Goal: Check status: Check status

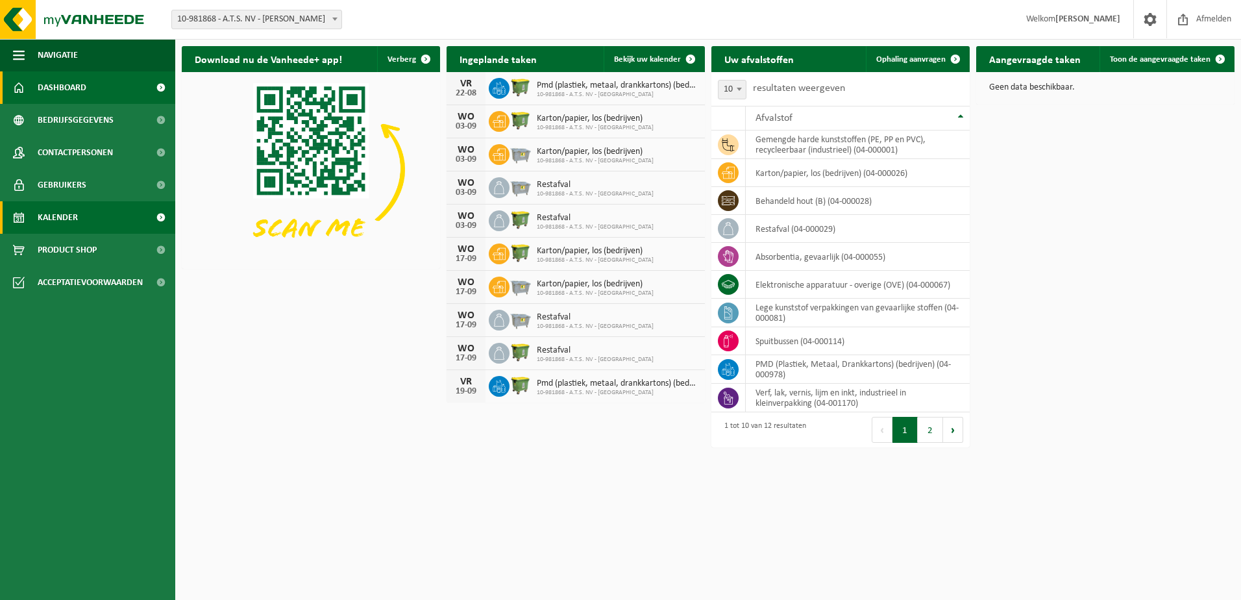
click at [119, 218] on link "Kalender" at bounding box center [87, 217] width 175 height 32
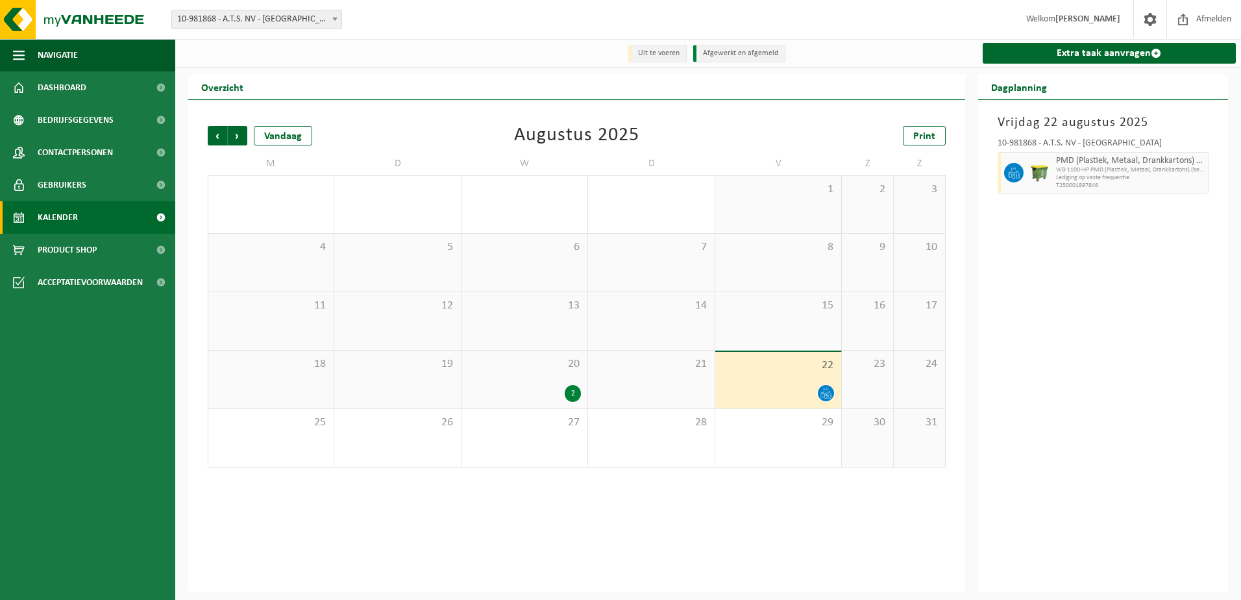
click at [827, 394] on icon at bounding box center [825, 392] width 11 height 11
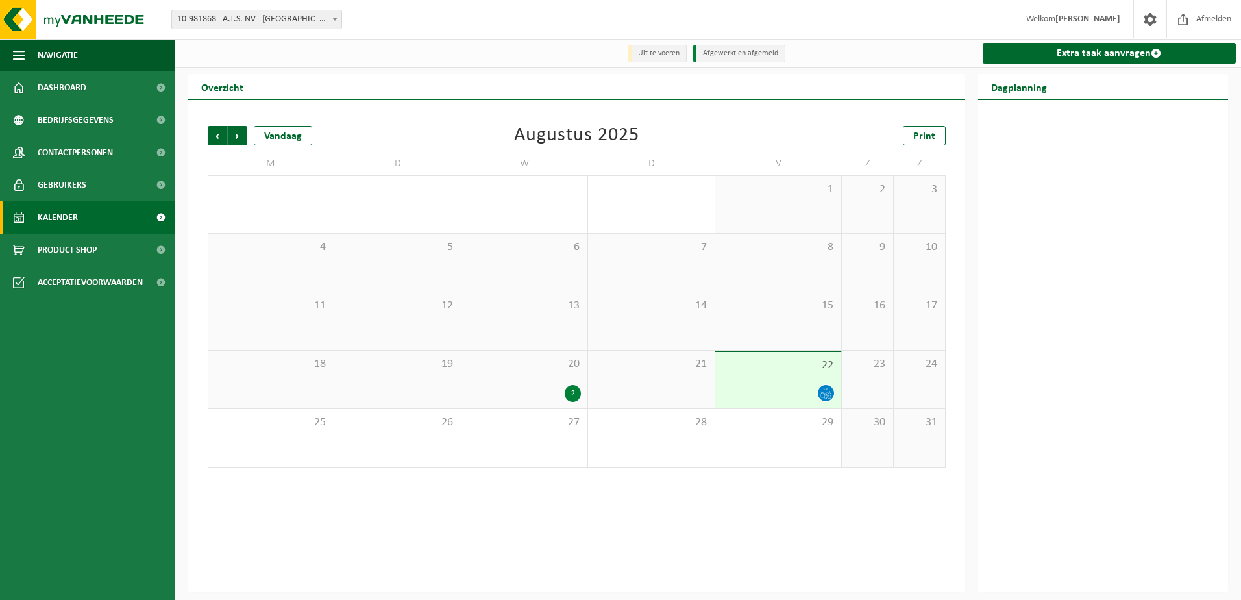
click at [827, 394] on icon at bounding box center [825, 392] width 11 height 11
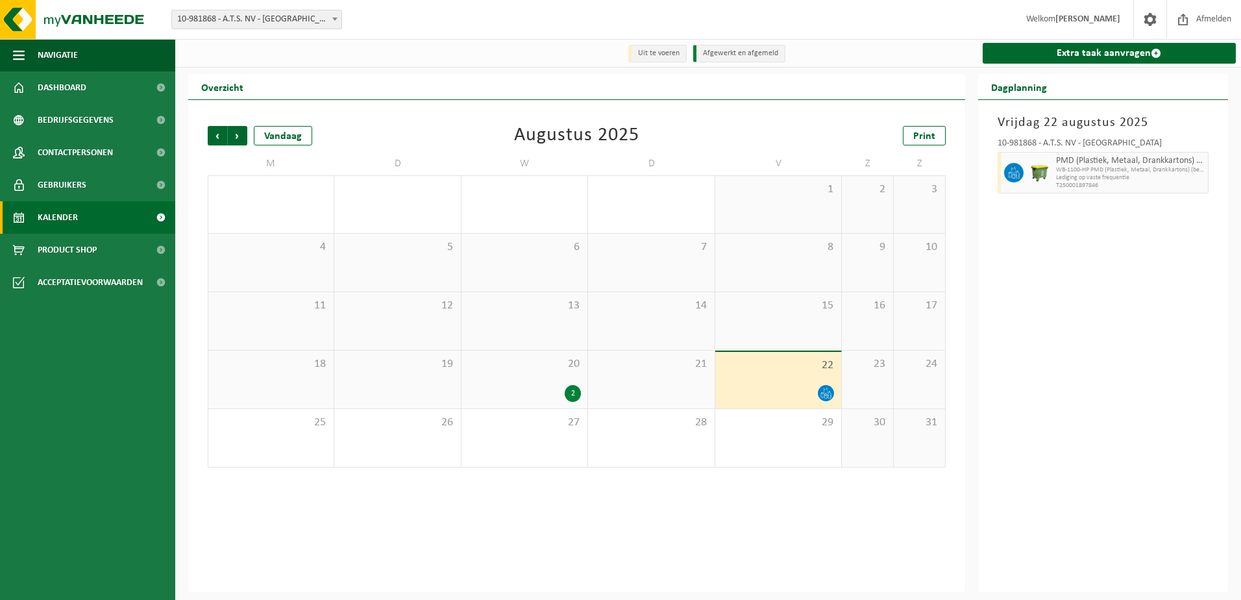
click at [574, 396] on div "2" at bounding box center [573, 393] width 16 height 17
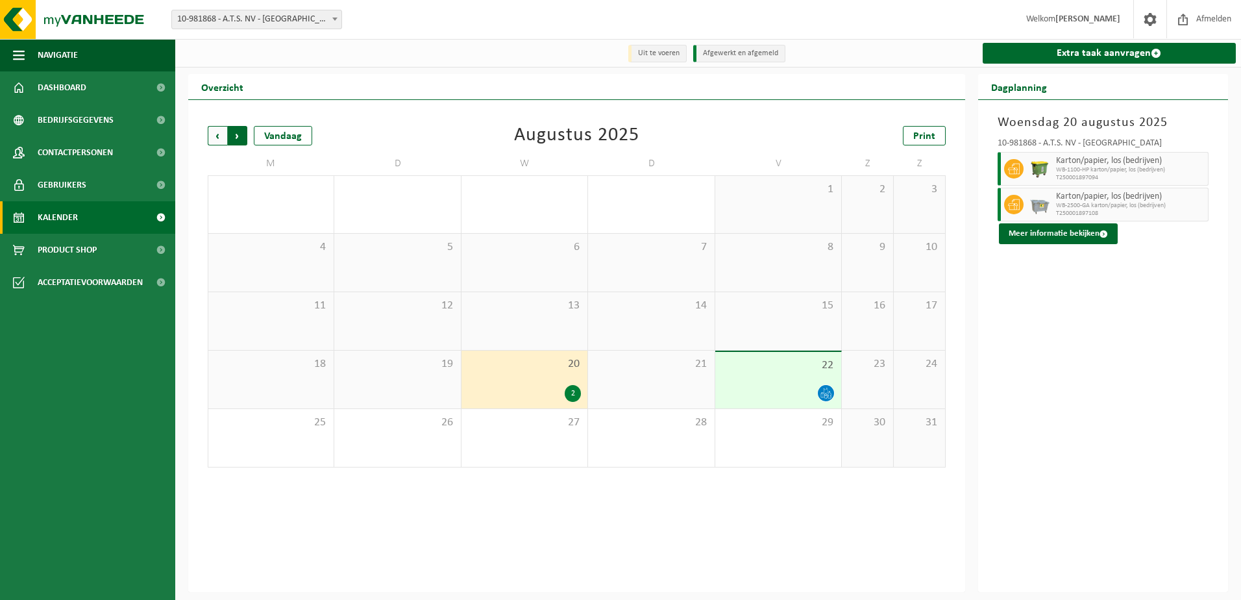
click at [217, 134] on span "Vorige" at bounding box center [217, 135] width 19 height 19
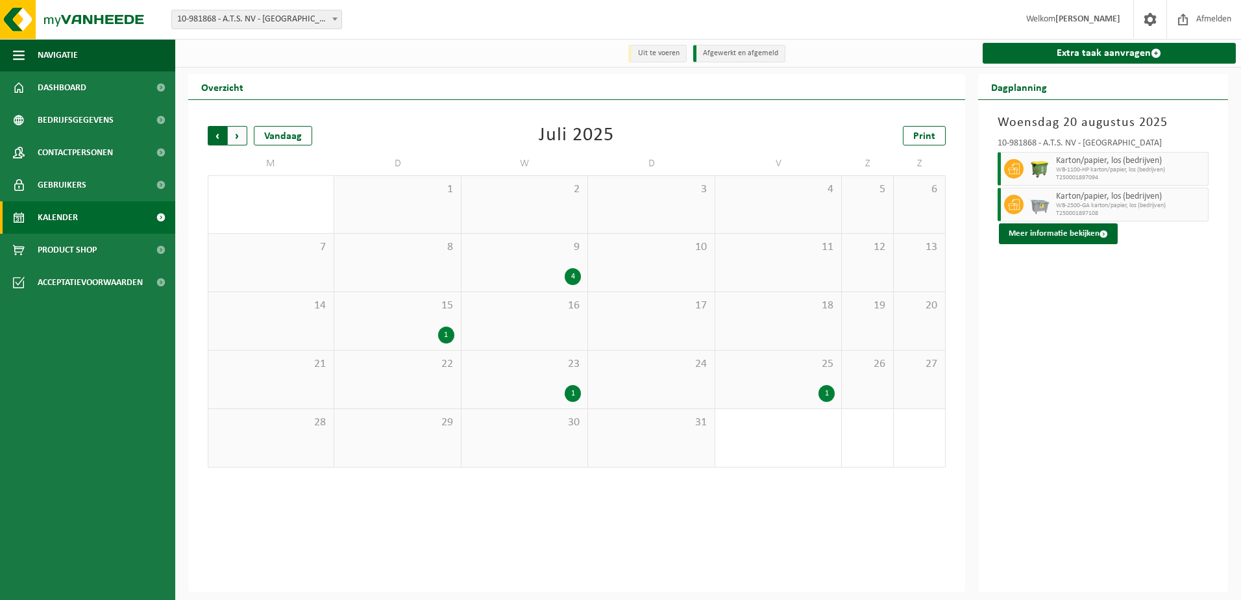
click at [242, 136] on span "Volgende" at bounding box center [237, 135] width 19 height 19
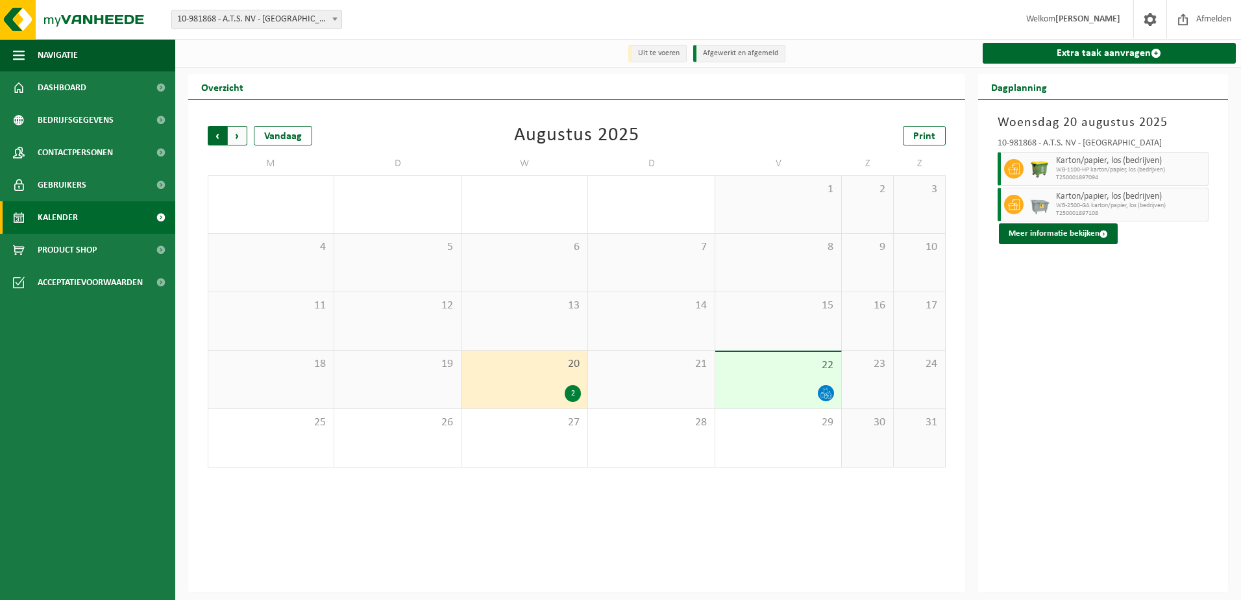
click at [236, 132] on span "Volgende" at bounding box center [237, 135] width 19 height 19
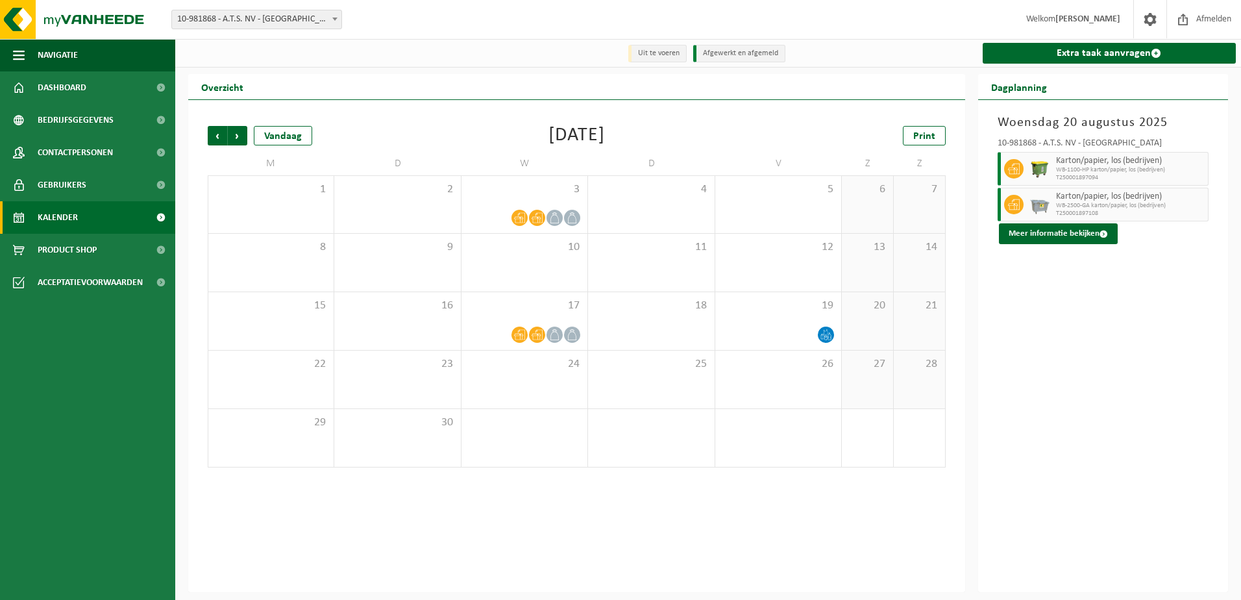
drag, startPoint x: 448, startPoint y: 18, endPoint x: 829, endPoint y: 21, distance: 380.9
click at [823, 20] on div "Vestiging: 10-981868 - A.T.S. NV - [GEOGRAPHIC_DATA] - [GEOGRAPHIC_DATA] 10-981…" at bounding box center [620, 20] width 1241 height 40
